Goal: Download file/media

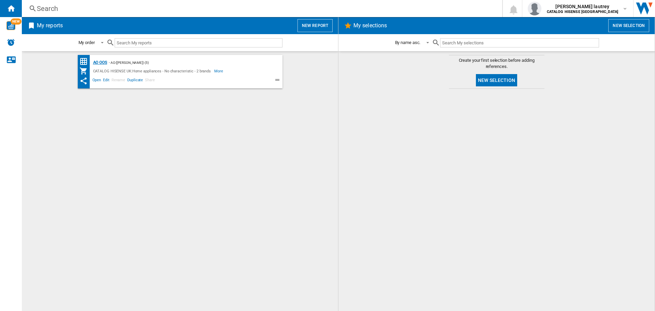
click at [103, 60] on div "AO OOS" at bounding box center [99, 62] width 16 height 9
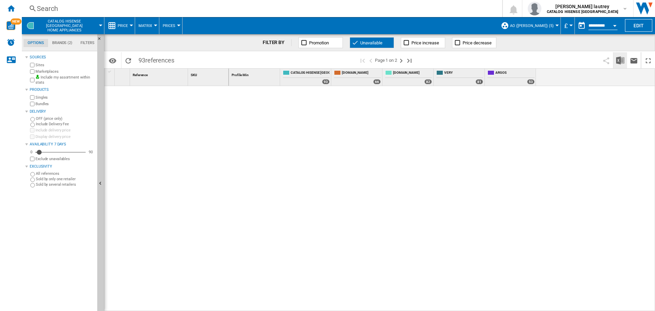
click at [620, 60] on img "Download in Excel" at bounding box center [620, 60] width 8 height 8
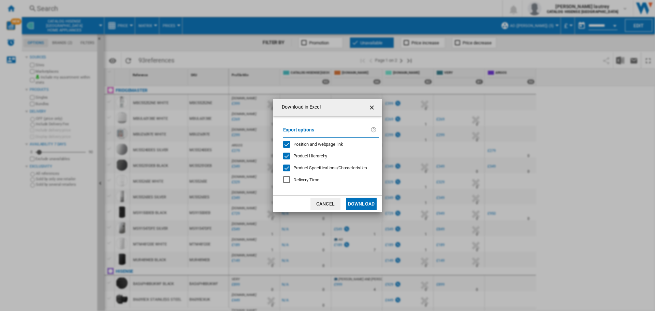
click at [286, 141] on div "Position and webpage link" at bounding box center [286, 144] width 7 height 7
click at [288, 153] on div "Product Hierarchy" at bounding box center [286, 156] width 7 height 7
click at [288, 166] on div at bounding box center [286, 167] width 7 height 7
click at [365, 200] on button "Download" at bounding box center [361, 204] width 31 height 12
